Goal: Find specific page/section: Find specific page/section

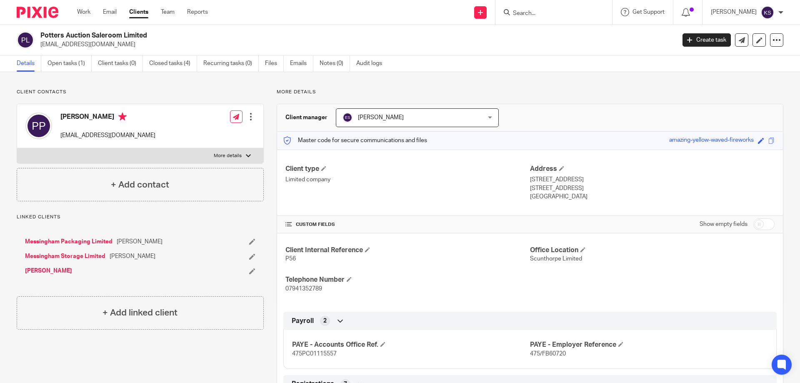
scroll to position [319, 0]
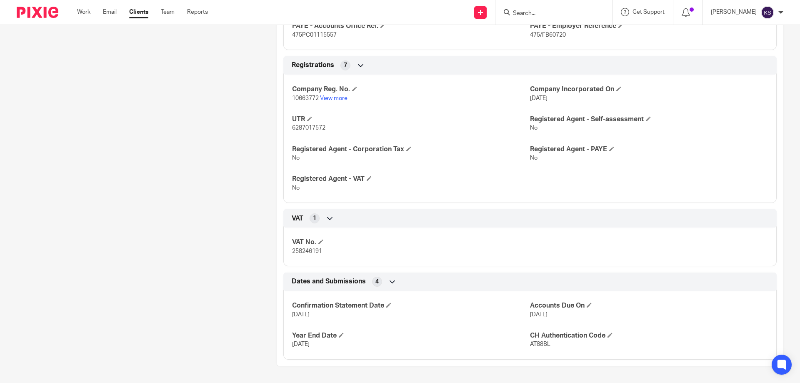
click at [550, 12] on input "Search" at bounding box center [549, 13] width 75 height 7
type input "know media"
click button "submit" at bounding box center [0, 0] width 0 height 0
click at [557, 29] on link at bounding box center [561, 32] width 103 height 12
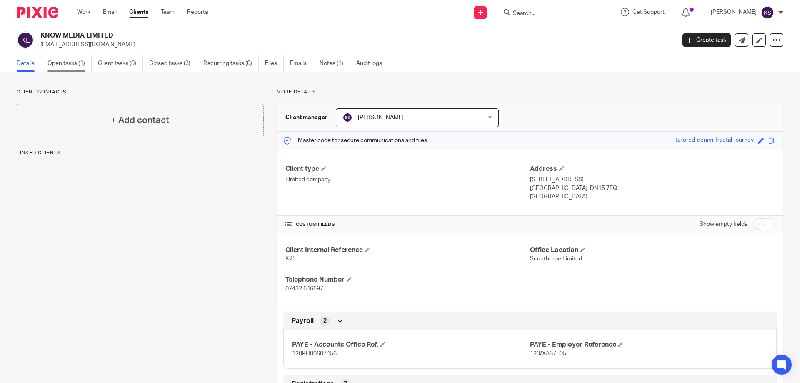
click at [72, 62] on link "Open tasks (1)" at bounding box center [69, 63] width 44 height 16
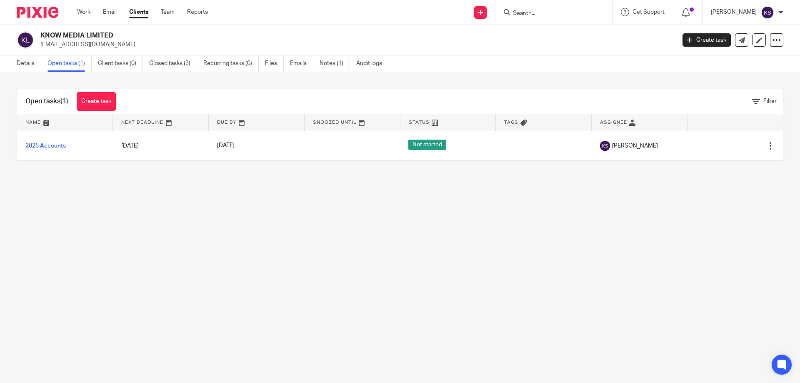
click at [559, 14] on input "Search" at bounding box center [549, 13] width 75 height 7
type input "dtc home care"
click at [558, 32] on link at bounding box center [561, 32] width 103 height 12
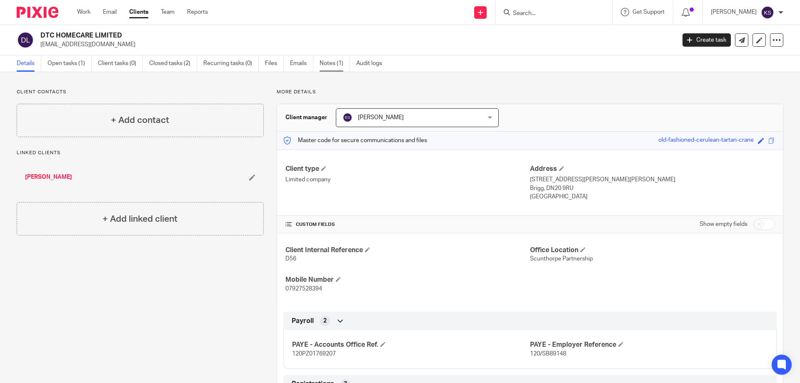
click at [327, 61] on link "Notes (1)" at bounding box center [334, 63] width 30 height 16
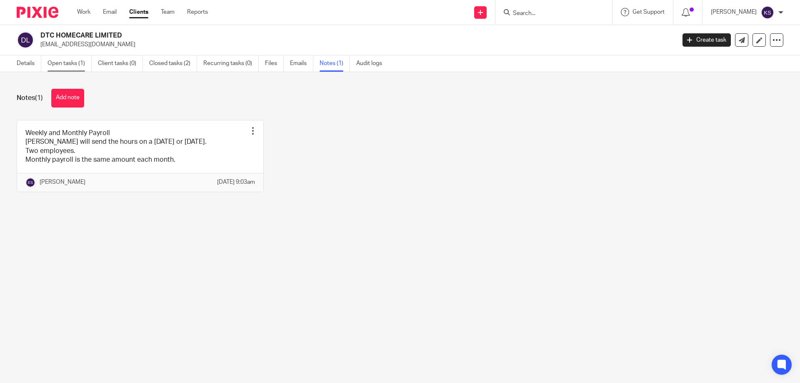
click at [72, 67] on link "Open tasks (1)" at bounding box center [69, 63] width 44 height 16
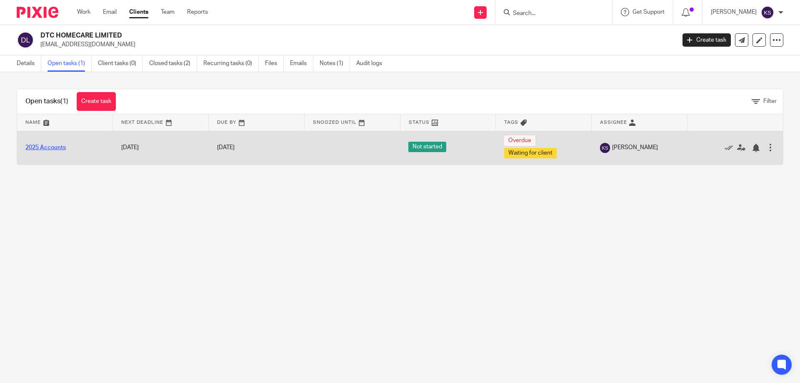
click at [36, 146] on link "2025 Accounts" at bounding box center [45, 148] width 40 height 6
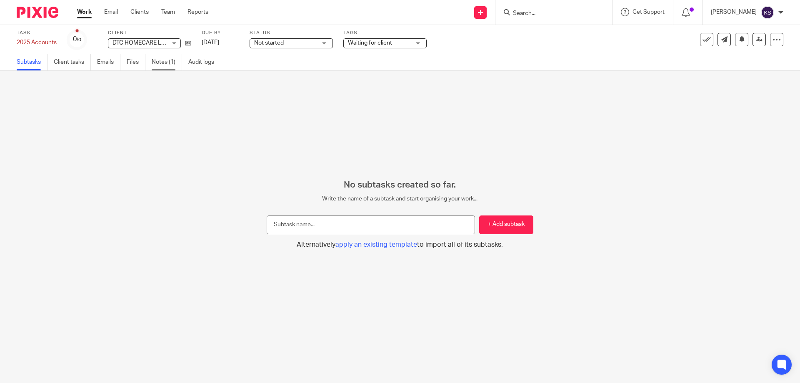
click at [158, 63] on link "Notes (1)" at bounding box center [167, 62] width 30 height 16
